Goal: Task Accomplishment & Management: Manage account settings

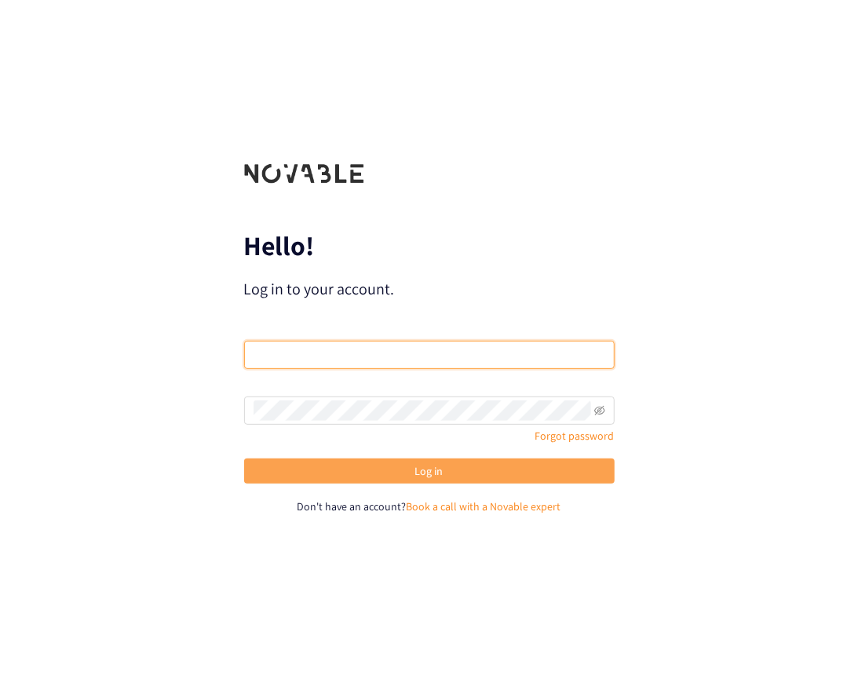
type input "[EMAIL_ADDRESS][DOMAIN_NAME]"
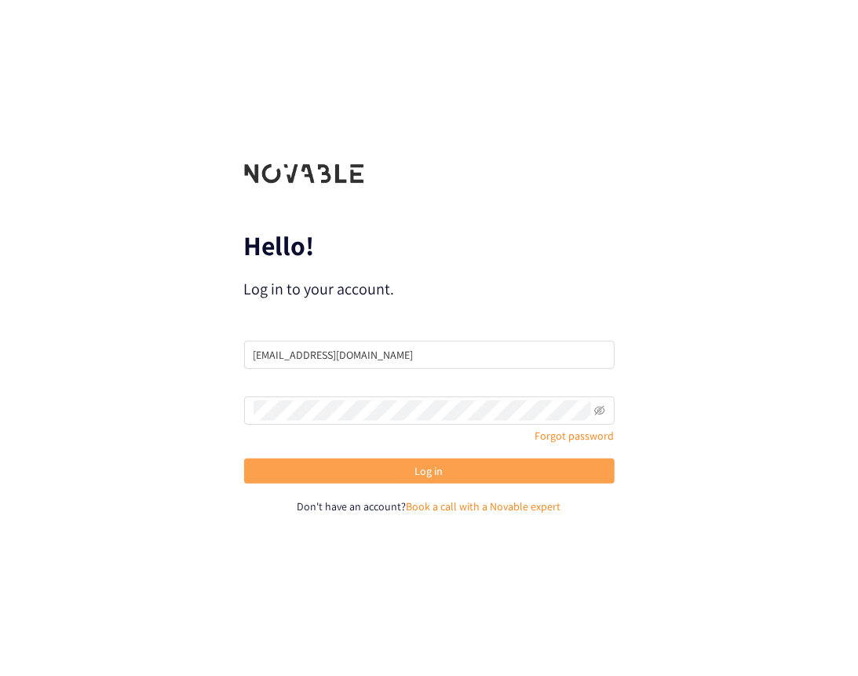
click at [331, 471] on button "Log in" at bounding box center [429, 471] width 371 height 25
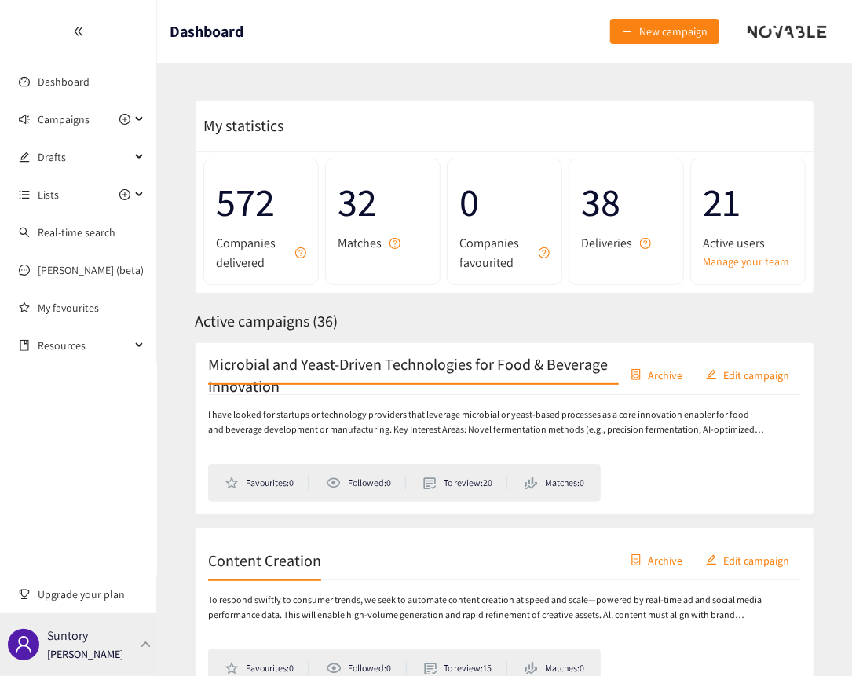
click at [70, 646] on p "Suntory" at bounding box center [67, 636] width 41 height 20
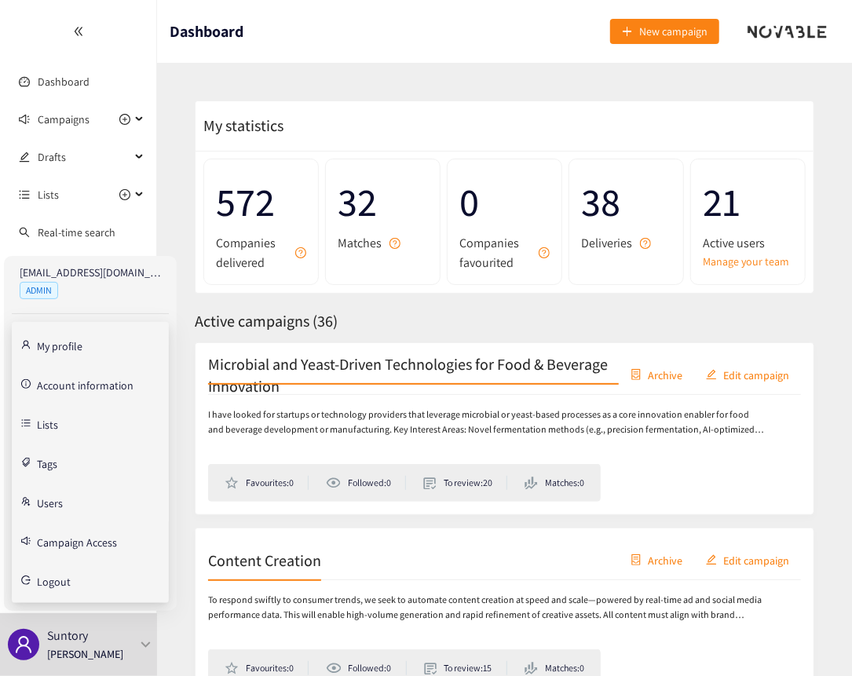
click at [46, 503] on link "Users" at bounding box center [50, 502] width 26 height 14
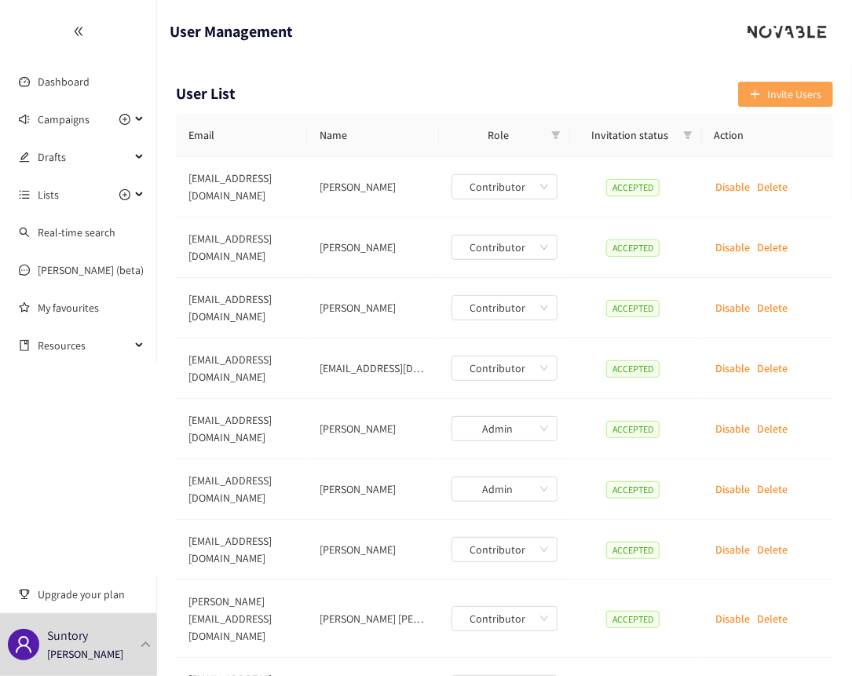
click at [797, 88] on span "Invite Users" at bounding box center [794, 94] width 54 height 17
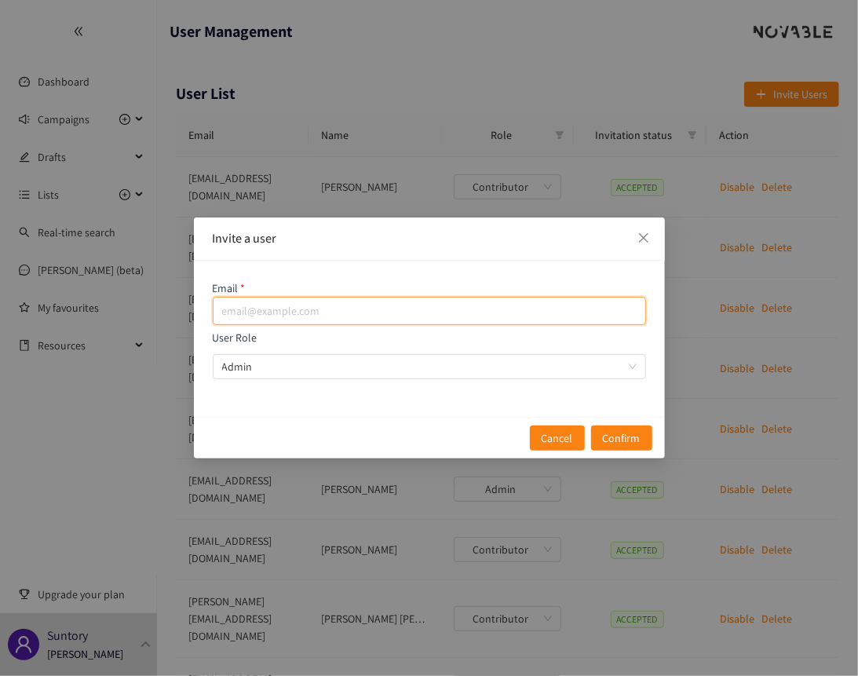
click at [382, 313] on input "email" at bounding box center [430, 311] width 434 height 28
paste input "[EMAIL_ADDRESS][DOMAIN_NAME]"
type input "[EMAIL_ADDRESS][DOMAIN_NAME]"
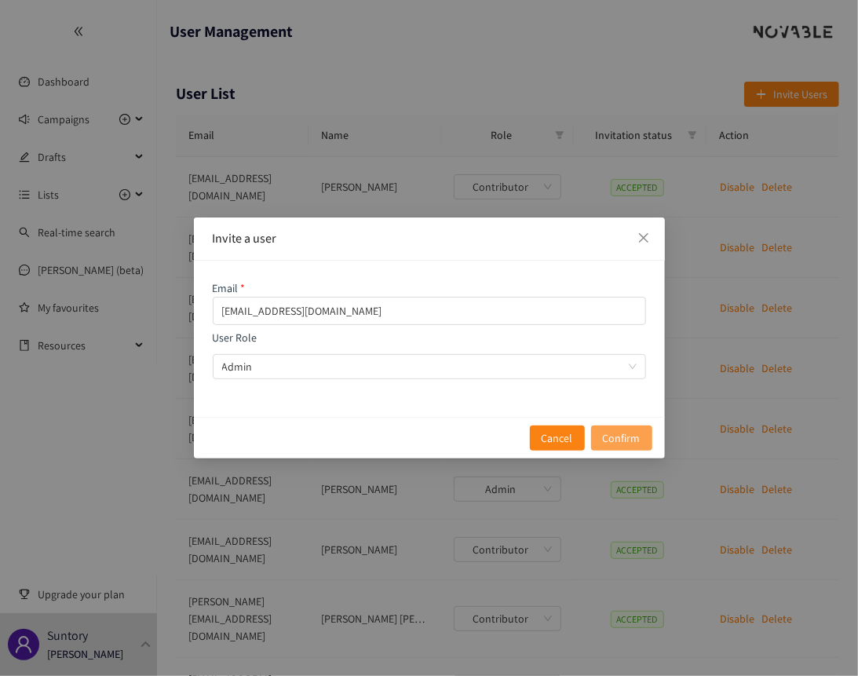
click at [624, 434] on span "Confirm" at bounding box center [622, 438] width 38 height 17
